Goal: Navigation & Orientation: Find specific page/section

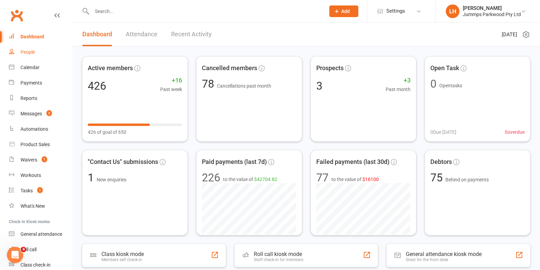
click at [39, 55] on link "People" at bounding box center [40, 51] width 63 height 15
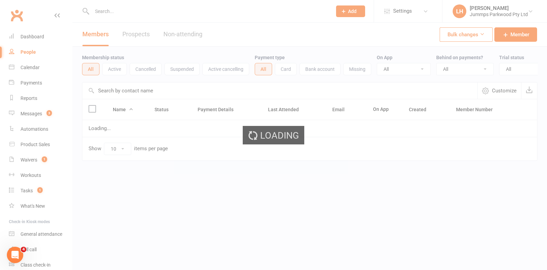
click at [34, 67] on ui-view "Prospect Member Non-attending contact Class / event Appointment Task Membership…" at bounding box center [273, 95] width 547 height 186
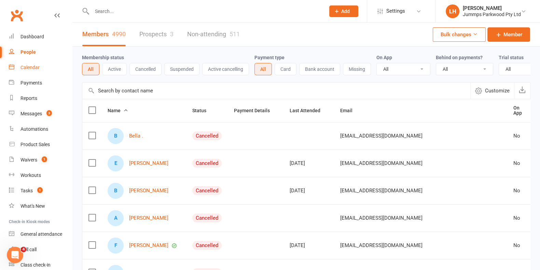
click at [36, 66] on div "Calendar" at bounding box center [30, 67] width 19 height 5
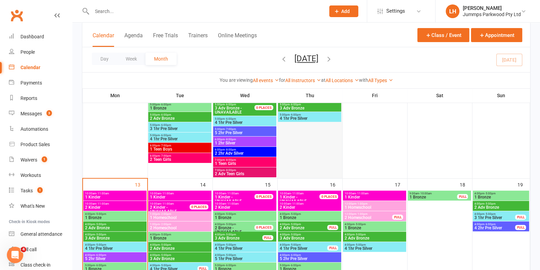
scroll to position [299, 0]
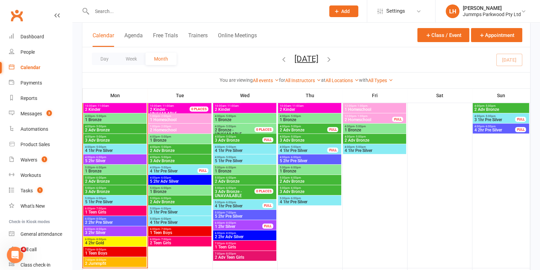
click at [289, 200] on span "4 1hr Pre Silver" at bounding box center [310, 202] width 60 height 4
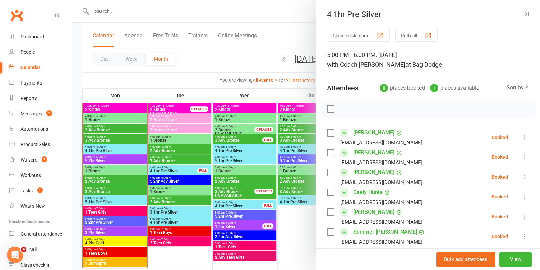
click at [291, 189] on div at bounding box center [306, 135] width 468 height 270
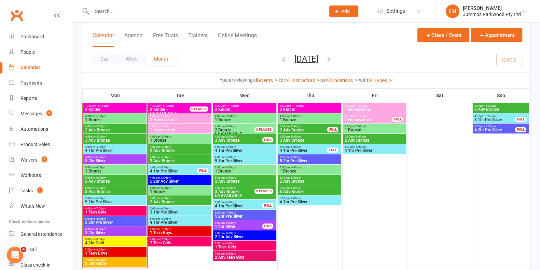
click at [291, 189] on span "3 Adv Bronze" at bounding box center [310, 191] width 60 height 4
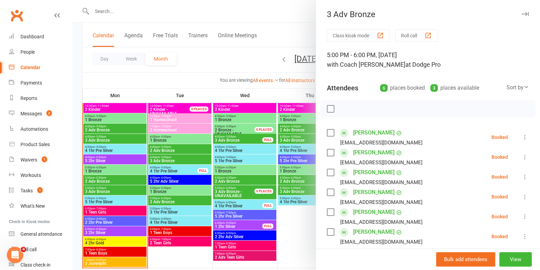
click at [288, 178] on div at bounding box center [306, 135] width 468 height 270
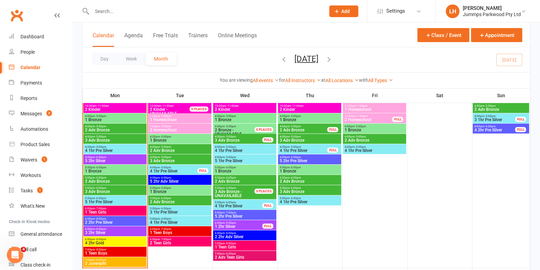
click at [297, 181] on span "2 Adv Bronze" at bounding box center [310, 181] width 60 height 4
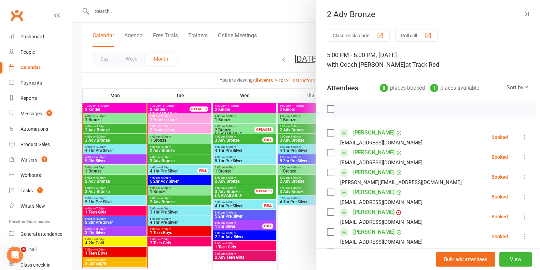
click at [294, 172] on div at bounding box center [306, 135] width 468 height 270
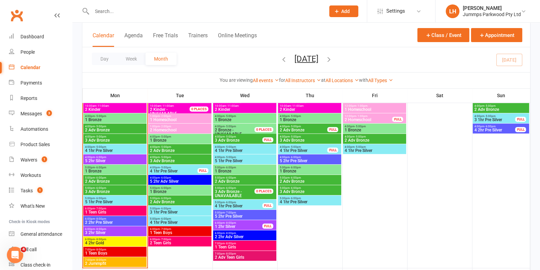
click at [292, 171] on span "1 Bronze" at bounding box center [310, 171] width 60 height 4
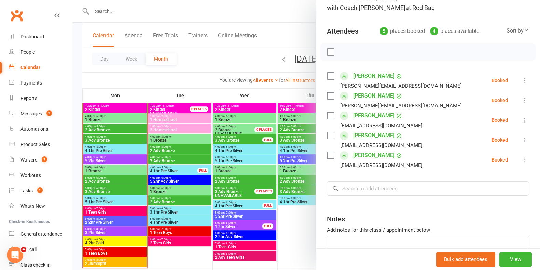
scroll to position [100, 0]
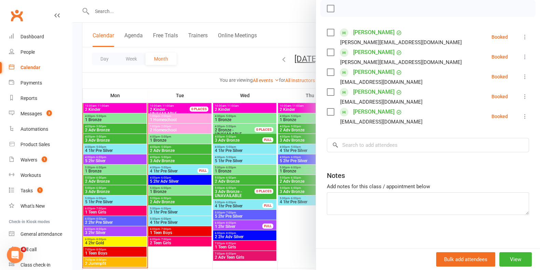
click at [300, 190] on div at bounding box center [306, 135] width 468 height 270
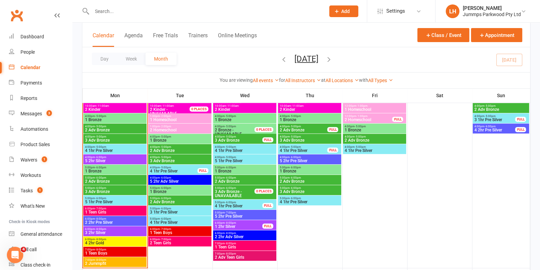
click at [292, 179] on span "2 Adv Bronze" at bounding box center [310, 181] width 60 height 4
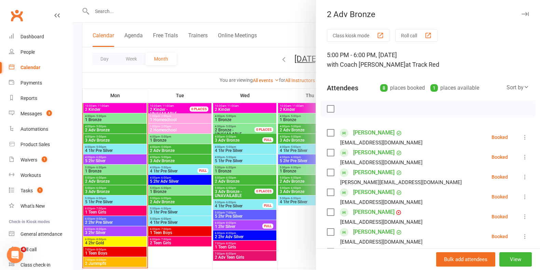
click at [288, 190] on div at bounding box center [306, 135] width 468 height 270
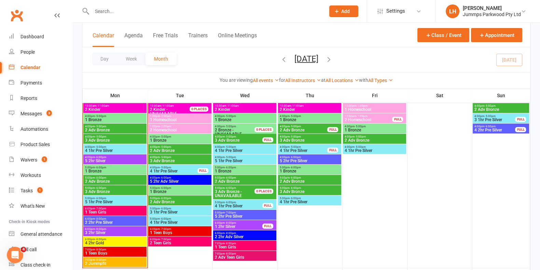
click at [289, 191] on span "3 Adv Bronze" at bounding box center [310, 191] width 60 height 4
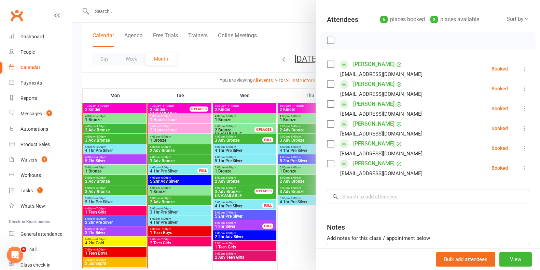
scroll to position [85, 0]
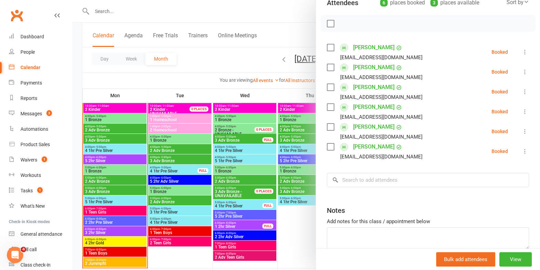
click at [286, 247] on div at bounding box center [306, 135] width 468 height 270
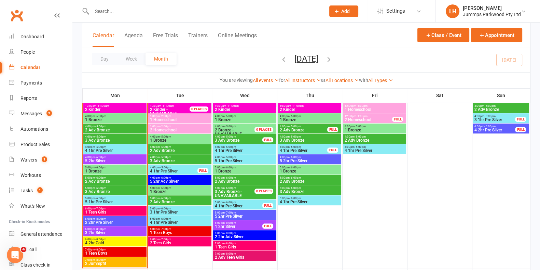
click at [292, 175] on div "5:00pm - 6:00pm 2 Adv Bronze" at bounding box center [309, 180] width 63 height 10
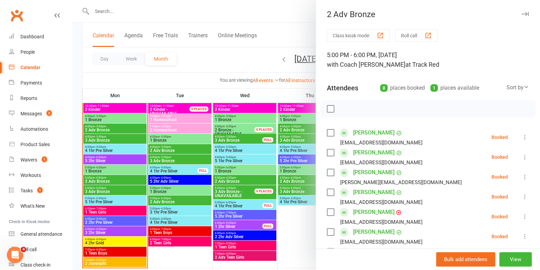
click at [291, 168] on div at bounding box center [306, 135] width 468 height 270
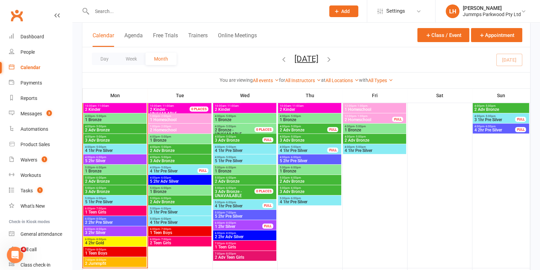
click at [291, 169] on span "1 Bronze" at bounding box center [310, 171] width 60 height 4
